Goal: Task Accomplishment & Management: Use online tool/utility

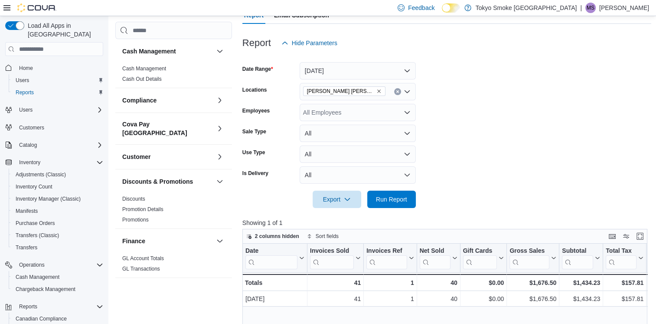
scroll to position [477, 0]
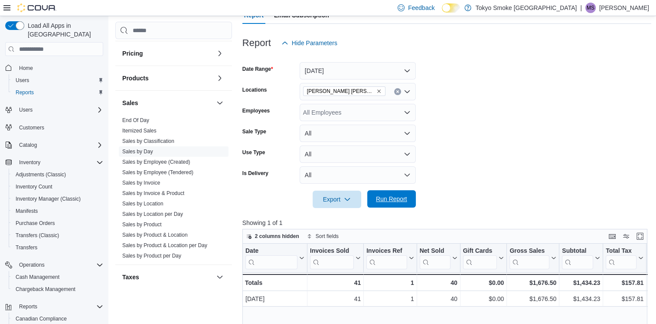
click at [408, 200] on span "Run Report" at bounding box center [392, 198] width 38 height 17
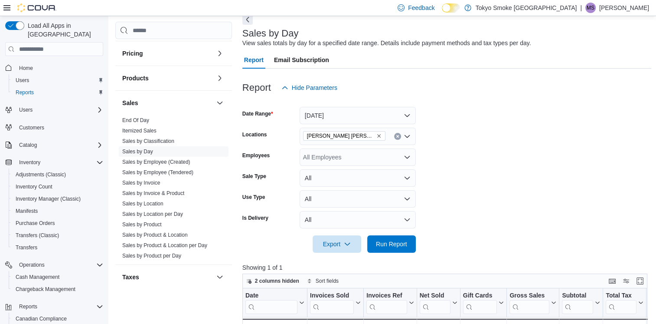
scroll to position [0, 0]
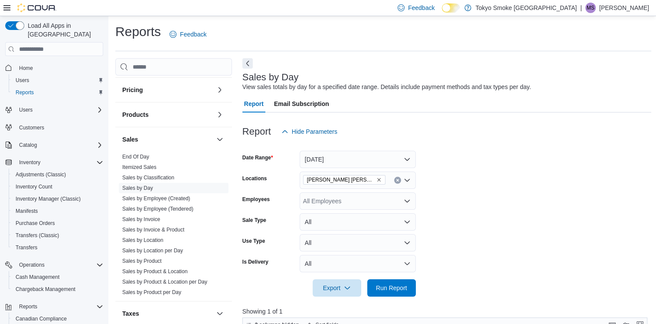
click at [361, 179] on span "[PERSON_NAME] [PERSON_NAME]" at bounding box center [344, 179] width 75 height 9
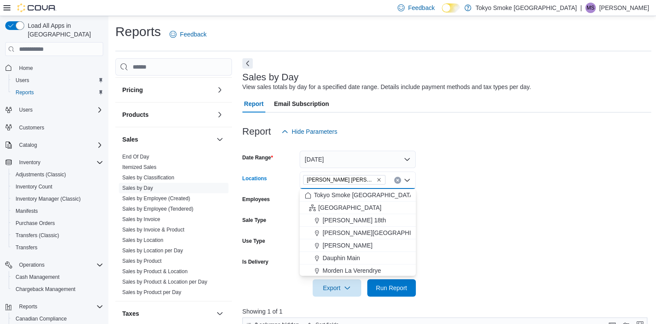
click at [376, 180] on icon "Remove Melville Prince William from selection in this group" at bounding box center [378, 179] width 5 height 5
click at [367, 178] on div "All Locations Combo box. Selected. Combo box input. All Locations. Type some te…" at bounding box center [358, 179] width 116 height 17
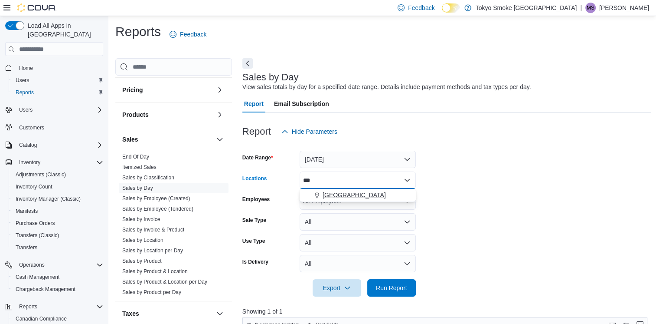
type input "***"
click at [353, 196] on span "[GEOGRAPHIC_DATA]" at bounding box center [354, 194] width 63 height 9
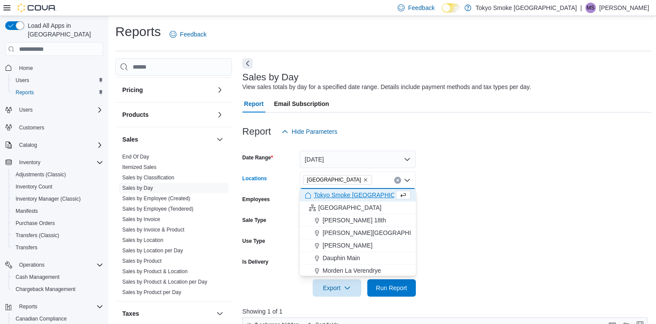
click at [427, 220] on form "Date Range [DATE] Locations [GEOGRAPHIC_DATA] Combo box. Selected. [GEOGRAPHIC_…" at bounding box center [446, 218] width 409 height 156
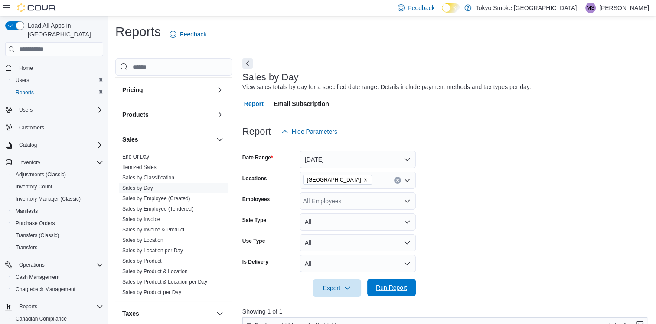
click at [396, 281] on span "Run Report" at bounding box center [392, 286] width 38 height 17
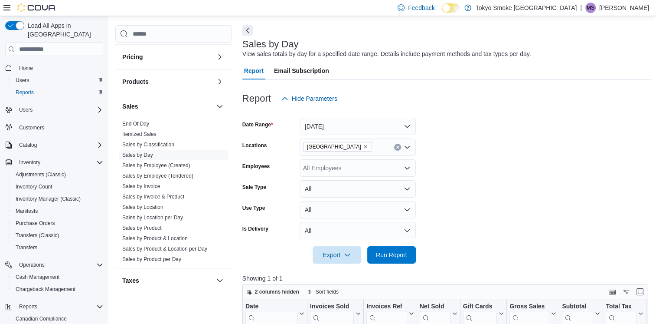
scroll to position [87, 0]
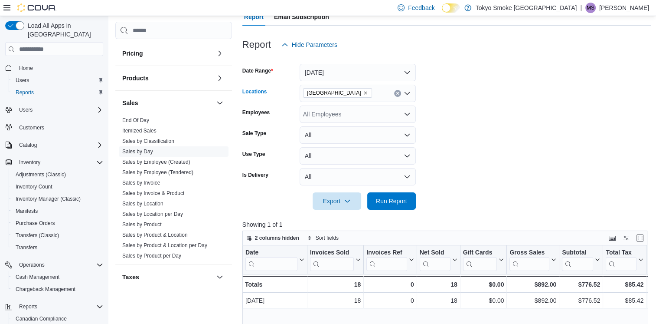
click at [363, 91] on span "[GEOGRAPHIC_DATA]" at bounding box center [337, 93] width 69 height 10
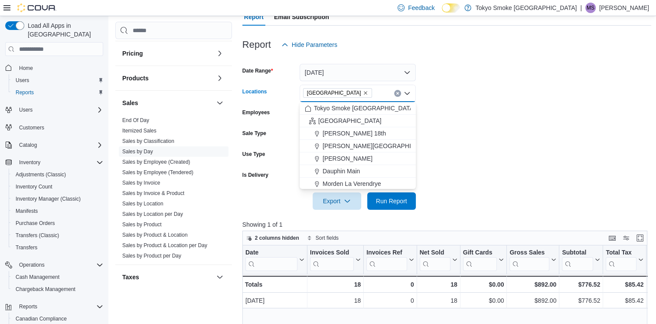
click at [363, 92] on icon "Remove Meadow Lake Centre from selection in this group" at bounding box center [365, 92] width 5 height 5
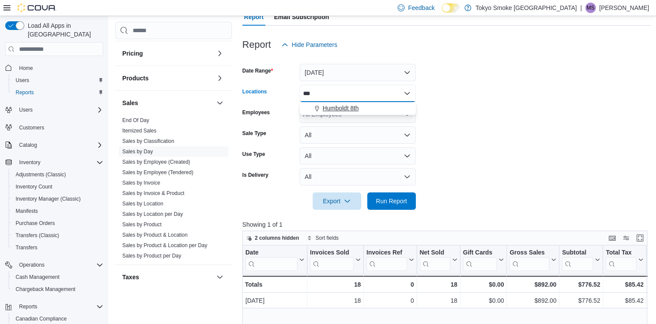
type input "***"
click at [354, 107] on span "Humboldt 8th" at bounding box center [341, 108] width 36 height 9
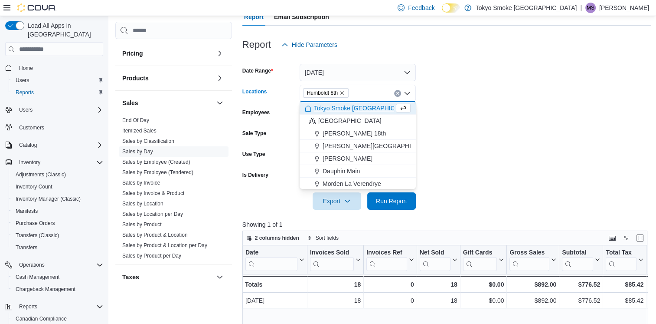
click at [632, 145] on form "Date Range [DATE] Locations [GEOGRAPHIC_DATA] 8th Combo box. Selected. Humboldt…" at bounding box center [446, 131] width 409 height 156
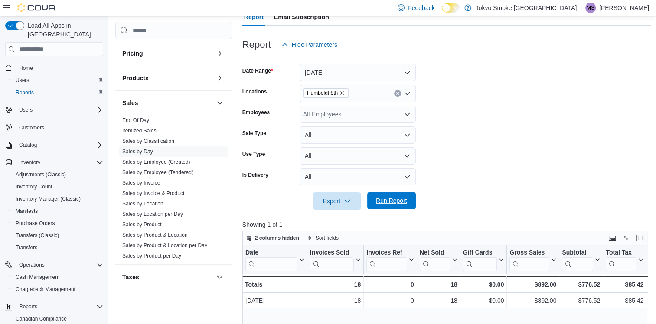
click at [408, 199] on span "Run Report" at bounding box center [392, 200] width 38 height 17
click at [343, 92] on icon "Remove Humboldt 8th from selection in this group" at bounding box center [342, 92] width 5 height 5
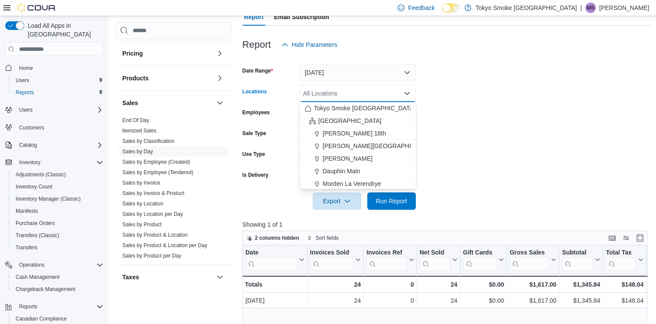
click at [343, 92] on div "All Locations Combo box. Selected. Combo box input. All Locations. Type some te…" at bounding box center [358, 93] width 116 height 17
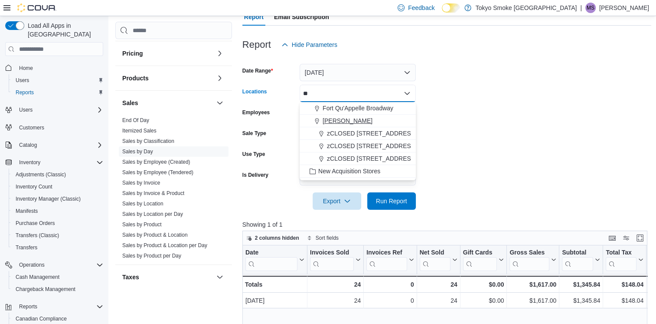
type input "**"
click at [343, 118] on span "[PERSON_NAME]" at bounding box center [348, 120] width 50 height 9
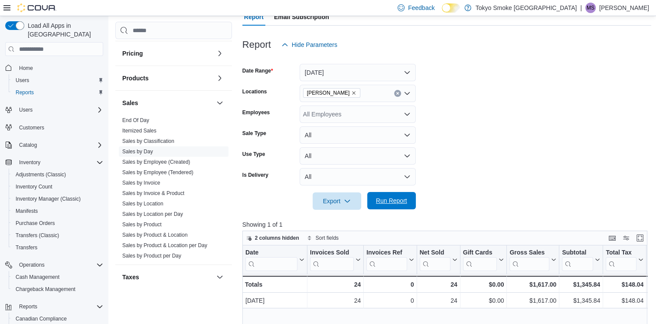
click at [399, 196] on span "Run Report" at bounding box center [392, 200] width 38 height 17
click at [351, 93] on icon "Remove Regina Quance from selection in this group" at bounding box center [353, 92] width 5 height 5
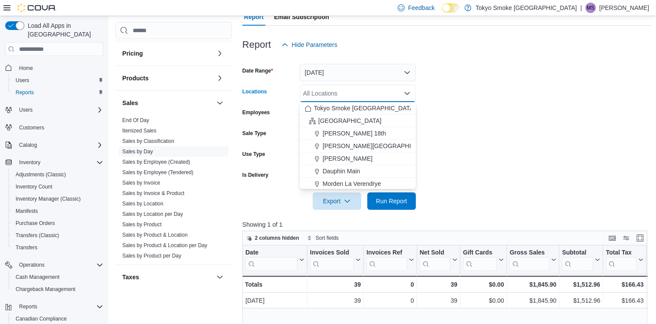
click at [348, 95] on div "All Locations Combo box. Selected. Combo box input. All Locations. Type some te…" at bounding box center [358, 93] width 116 height 17
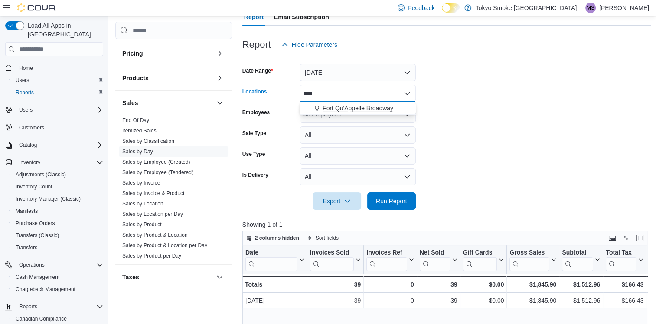
type input "****"
click at [355, 108] on span "Fort Qu'Appelle Broadway" at bounding box center [358, 108] width 71 height 9
click at [474, 125] on form "Date Range [DATE] Locations [GEOGRAPHIC_DATA] [GEOGRAPHIC_DATA] Employees All E…" at bounding box center [446, 131] width 409 height 156
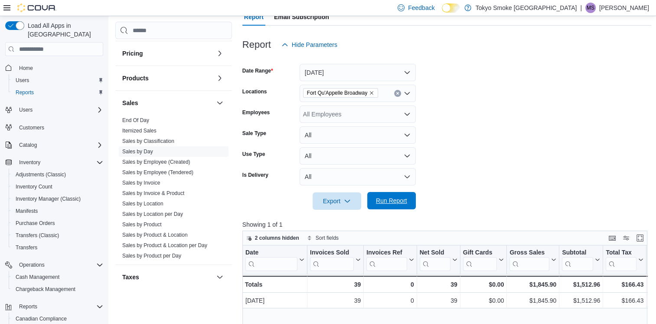
click at [397, 206] on span "Run Report" at bounding box center [392, 200] width 38 height 17
click at [373, 95] on icon "Remove Fort Qu'Appelle Broadway from selection in this group" at bounding box center [371, 92] width 5 height 5
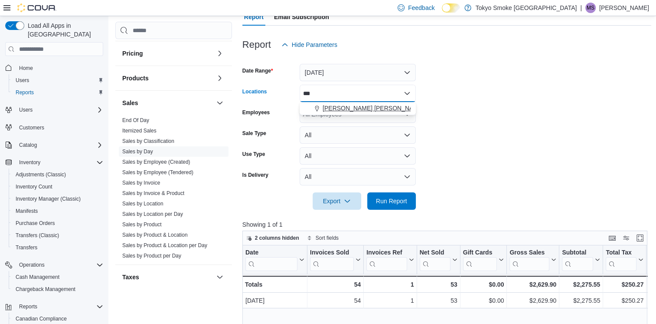
type input "***"
click at [364, 105] on span "[PERSON_NAME] [PERSON_NAME]" at bounding box center [373, 108] width 101 height 9
click at [449, 151] on form "Date Range [DATE] Locations [GEOGRAPHIC_DATA][PERSON_NAME][GEOGRAPHIC_DATA][PER…" at bounding box center [446, 131] width 409 height 156
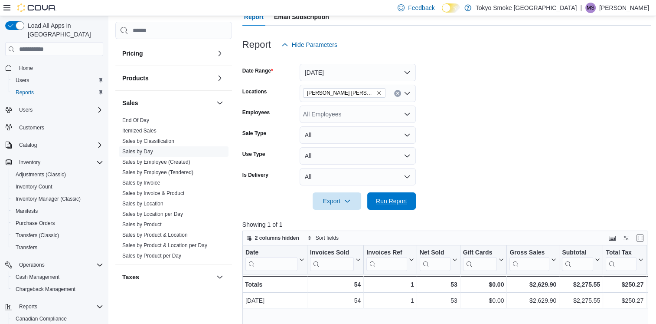
drag, startPoint x: 408, startPoint y: 196, endPoint x: 413, endPoint y: 188, distance: 9.6
click at [407, 196] on span "Run Report" at bounding box center [392, 200] width 38 height 17
click at [378, 201] on span "Run Report" at bounding box center [391, 200] width 31 height 9
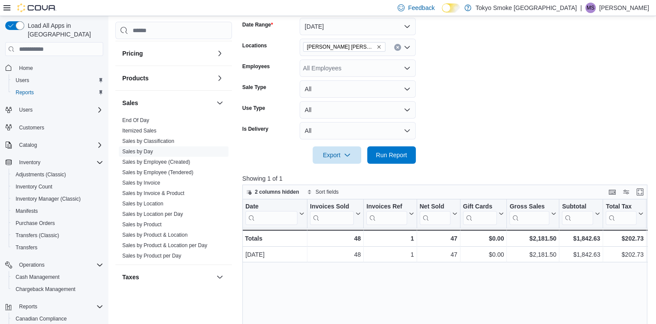
scroll to position [86, 0]
